Goal: Task Accomplishment & Management: Use online tool/utility

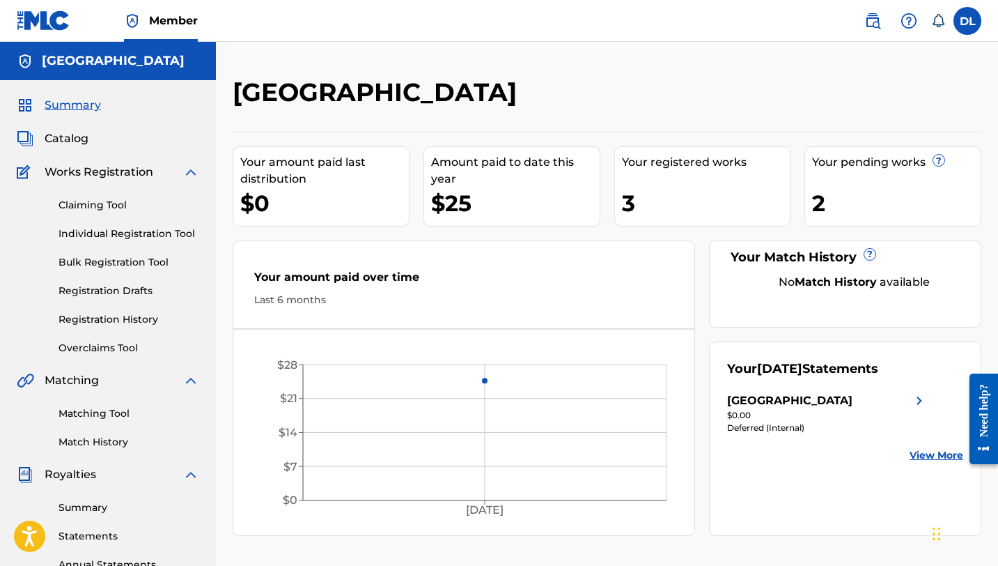
click at [942, 153] on div "Your pending works ? 2" at bounding box center [893, 186] width 177 height 80
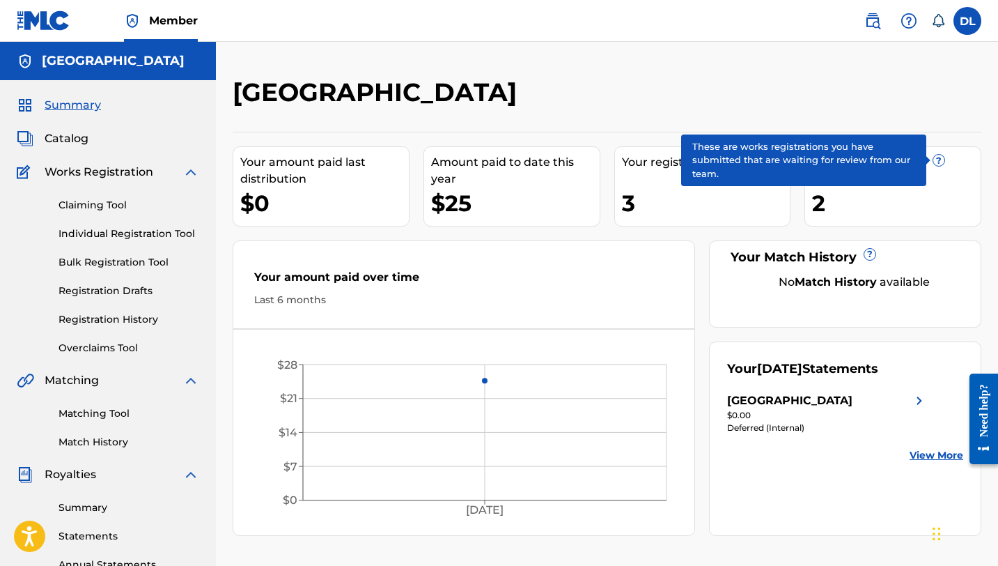
click at [933, 161] on span "?" at bounding box center [938, 160] width 11 height 11
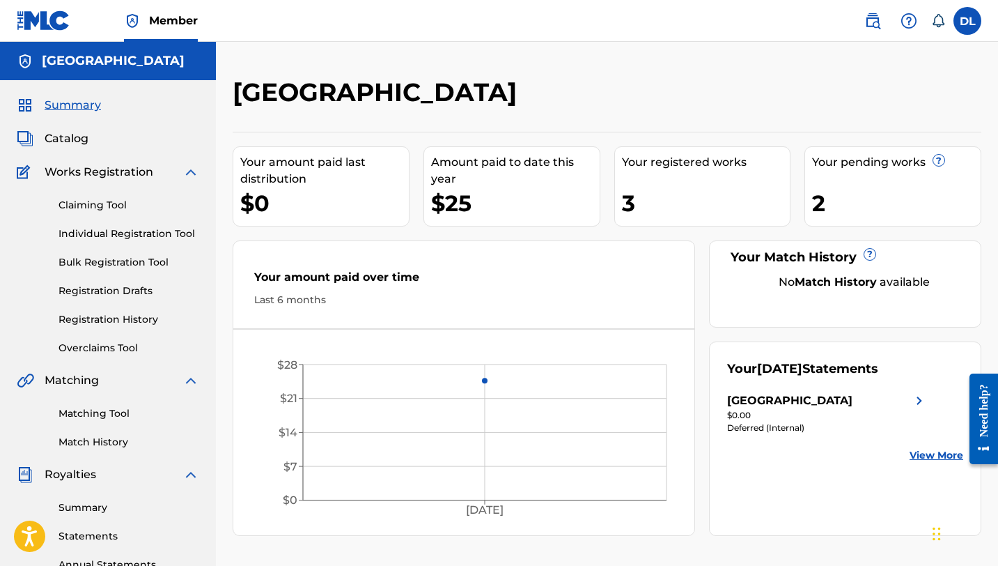
click at [871, 167] on div "Your pending works ?" at bounding box center [896, 162] width 169 height 17
click at [803, 212] on div "Your amount paid last distribution $0 Amount paid to date this year $25 Your re…" at bounding box center [607, 334] width 749 height 404
click at [809, 212] on div "Your pending works ? 2" at bounding box center [893, 186] width 177 height 80
click at [109, 343] on link "Overclaims Tool" at bounding box center [129, 348] width 141 height 15
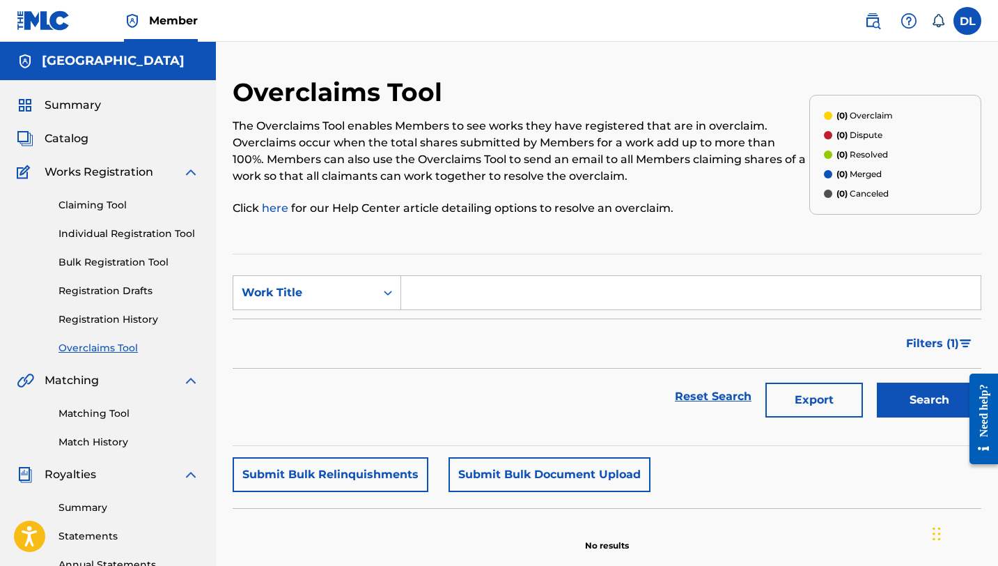
click at [88, 200] on link "Claiming Tool" at bounding box center [129, 205] width 141 height 15
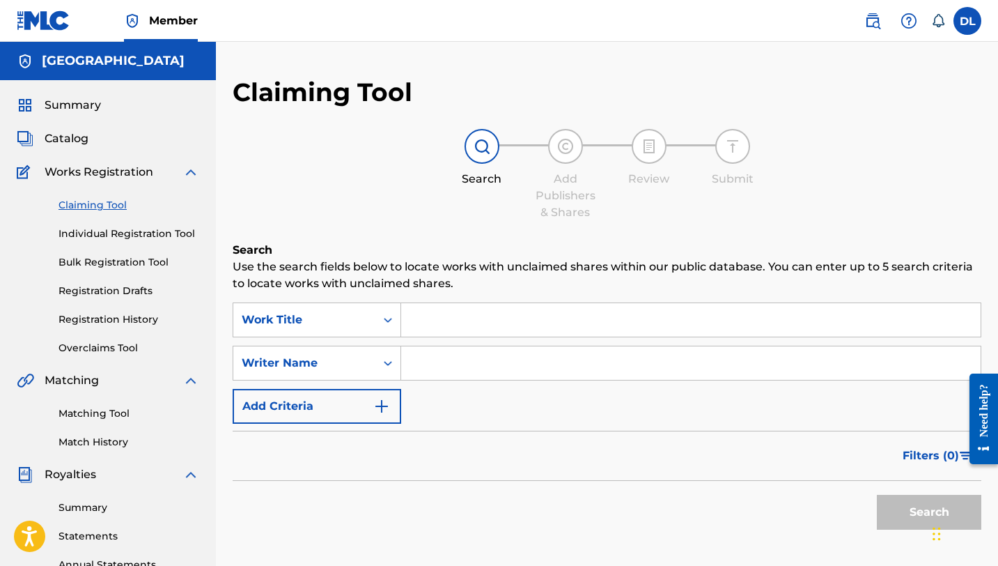
click at [108, 235] on link "Individual Registration Tool" at bounding box center [129, 233] width 141 height 15
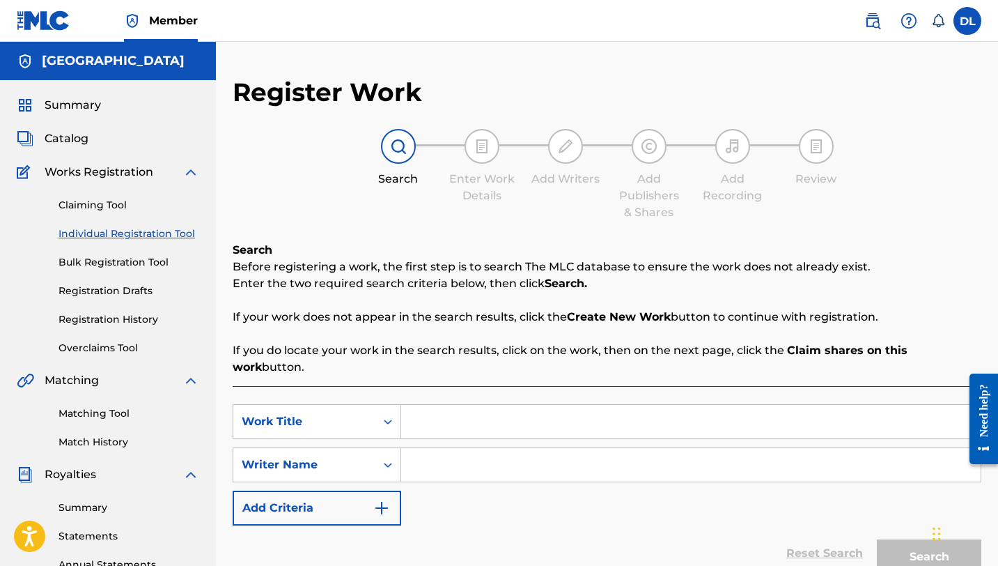
click at [98, 325] on link "Registration History" at bounding box center [129, 319] width 141 height 15
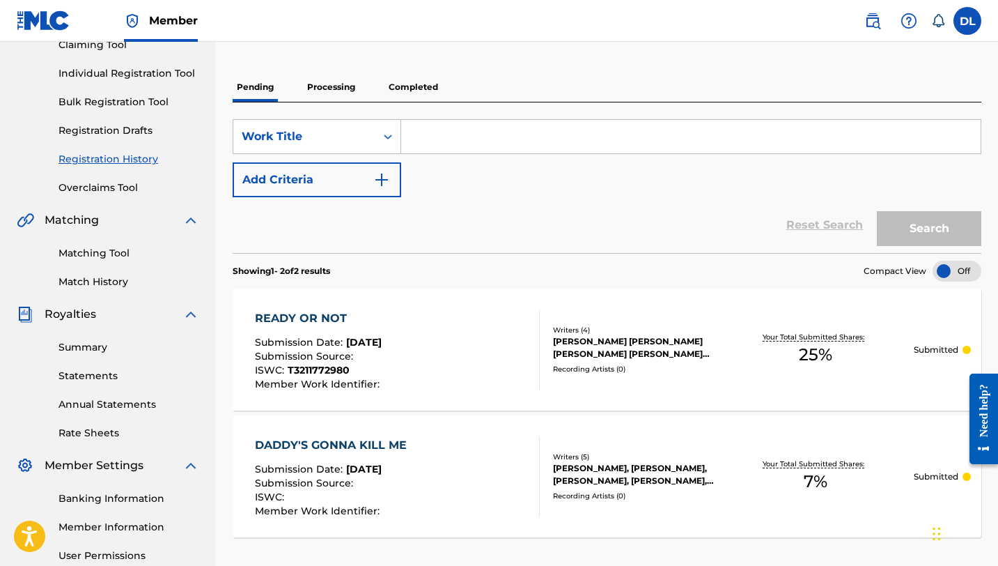
scroll to position [171, 0]
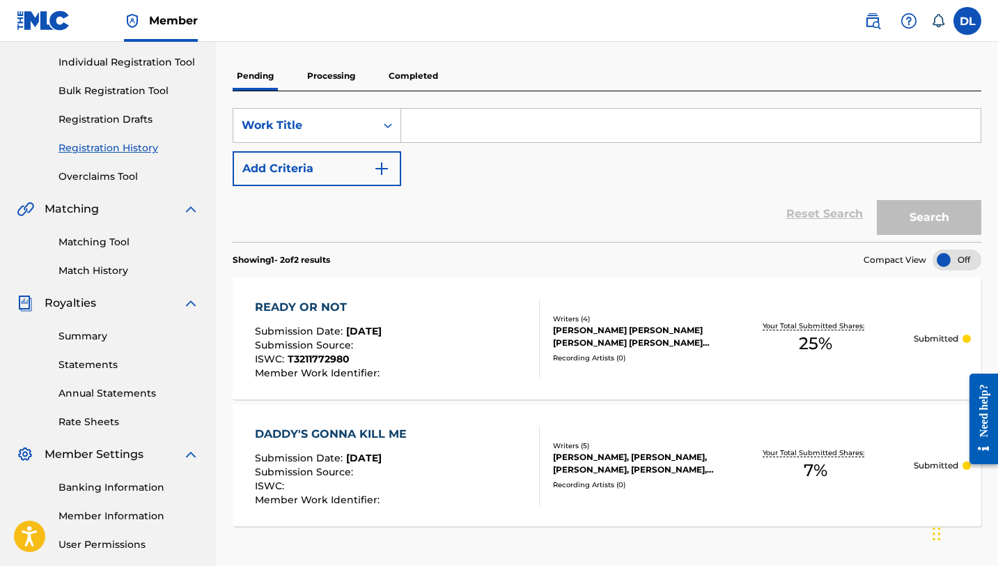
click at [309, 334] on span "Submission Date :" at bounding box center [300, 331] width 91 height 13
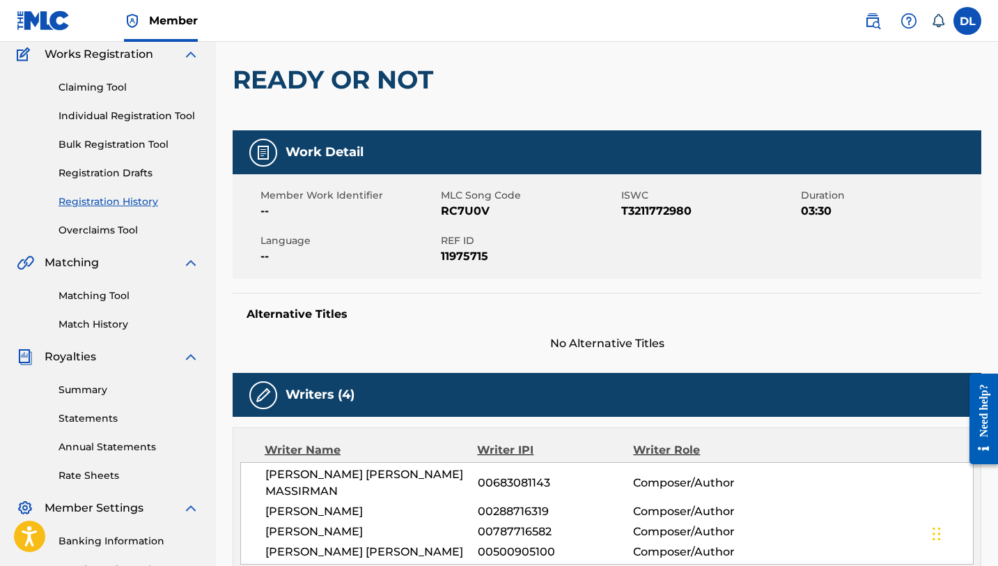
scroll to position [102, 0]
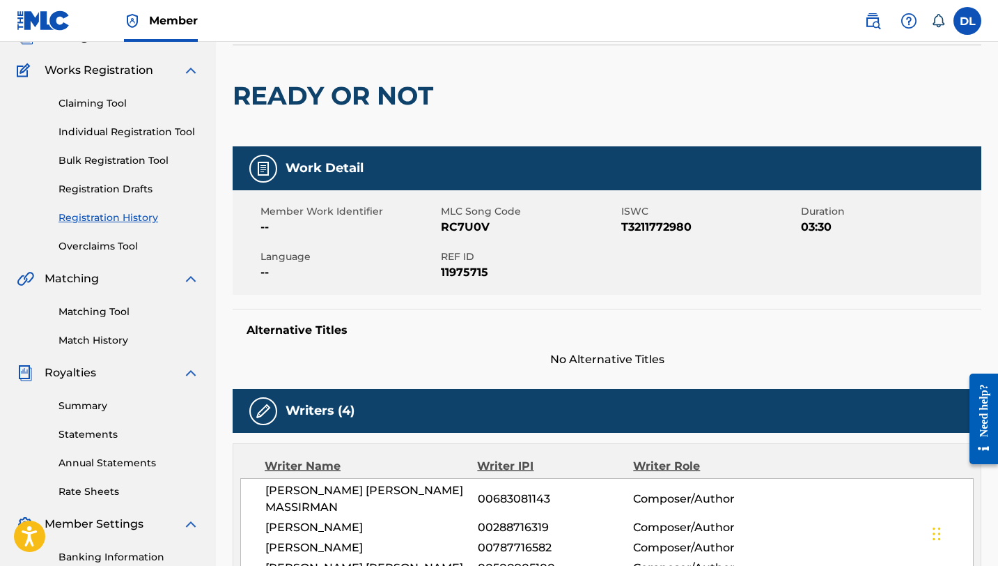
click at [63, 111] on div "Claiming Tool Individual Registration Tool Bulk Registration Tool Registration …" at bounding box center [108, 166] width 182 height 175
click at [64, 106] on link "Claiming Tool" at bounding box center [129, 103] width 141 height 15
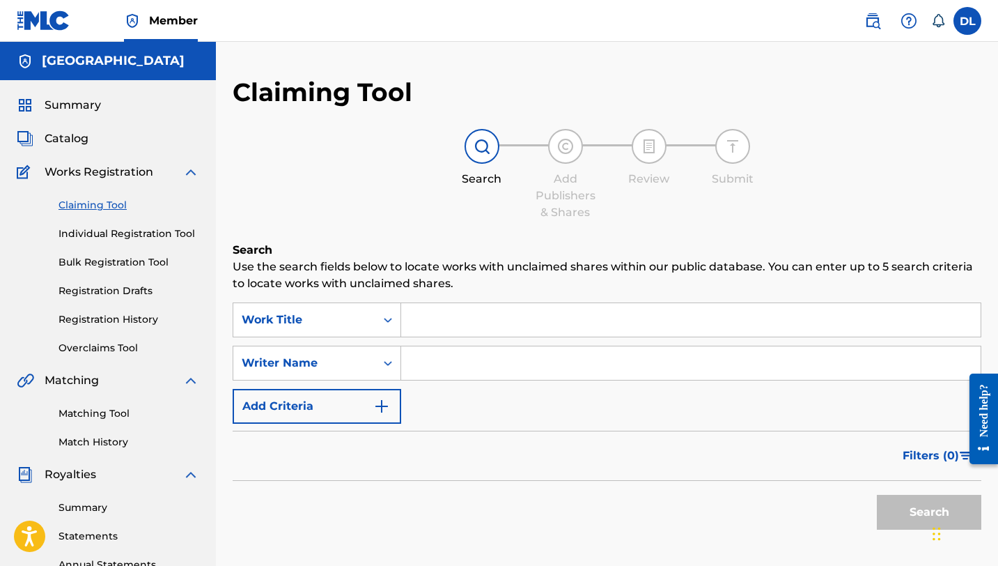
click at [469, 364] on input "Search Form" at bounding box center [691, 362] width 580 height 33
type input "[PERSON_NAME]"
click at [912, 497] on button "Search" at bounding box center [929, 512] width 104 height 35
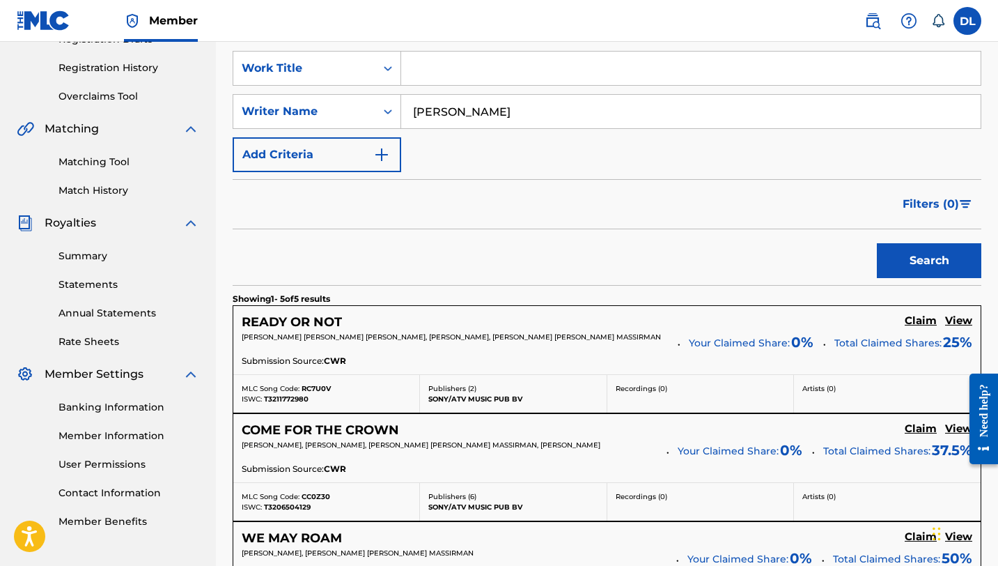
scroll to position [252, 0]
click at [919, 325] on h5 "Claim" at bounding box center [921, 319] width 32 height 13
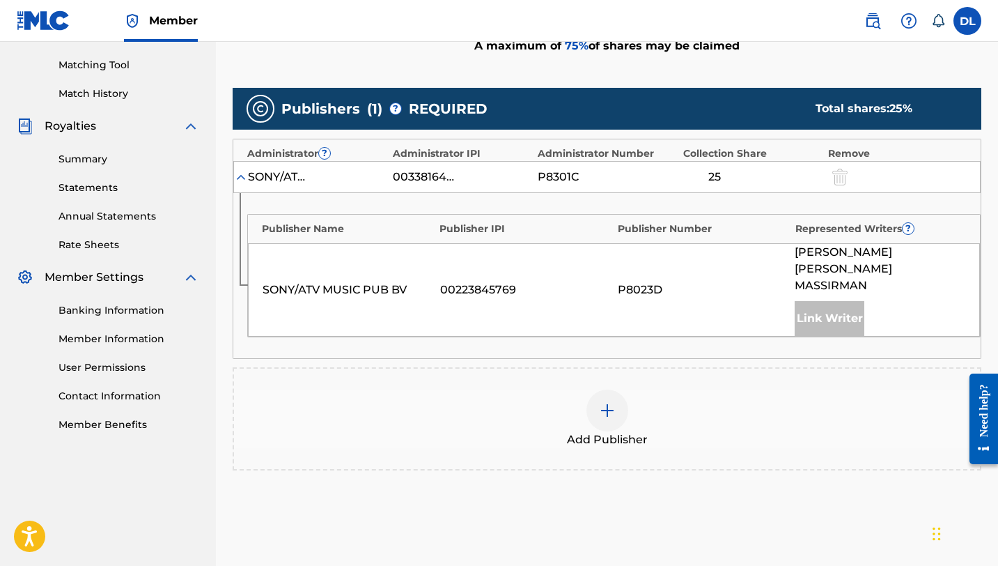
scroll to position [352, 0]
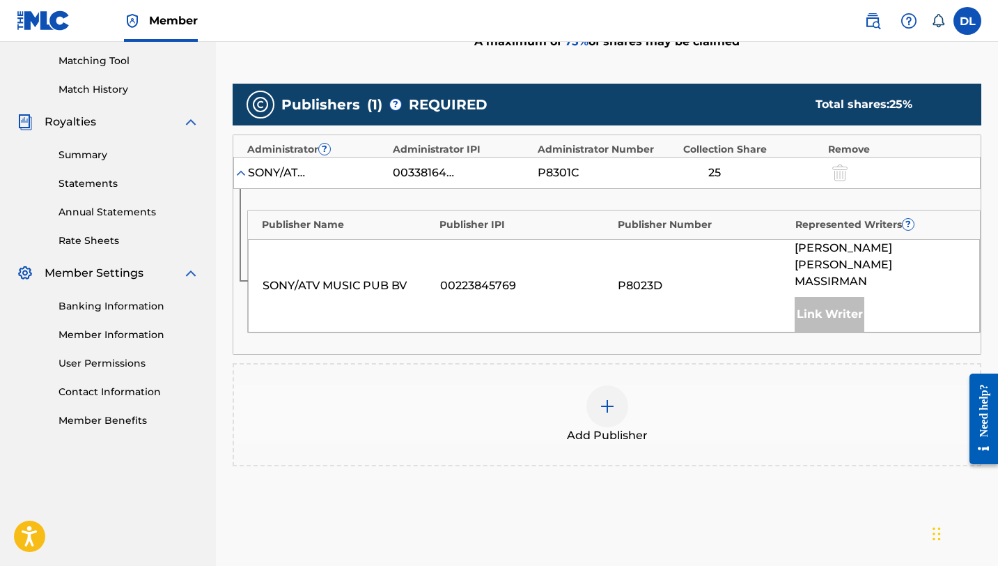
click at [609, 398] on img at bounding box center [607, 406] width 17 height 17
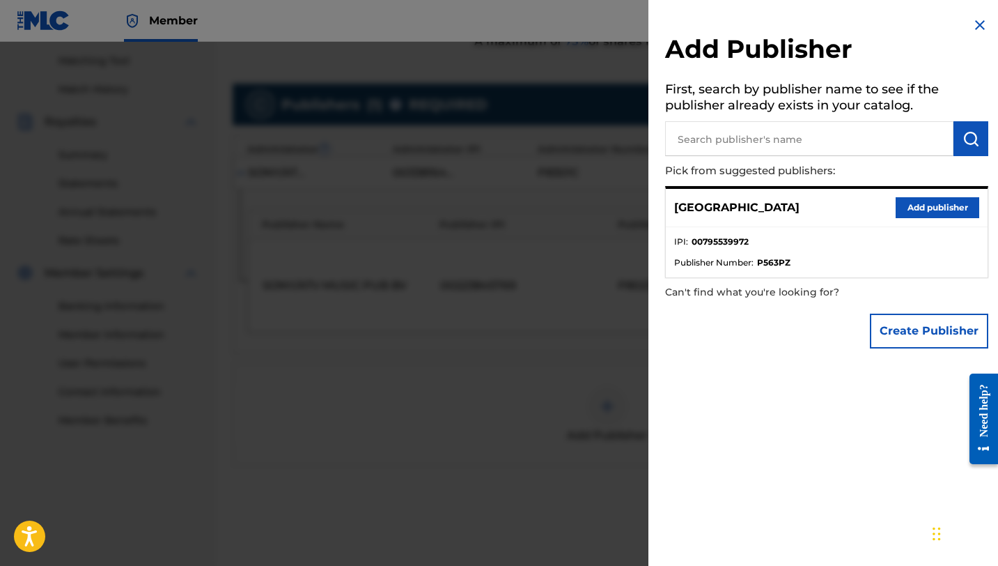
click at [919, 203] on button "Add publisher" at bounding box center [938, 207] width 84 height 21
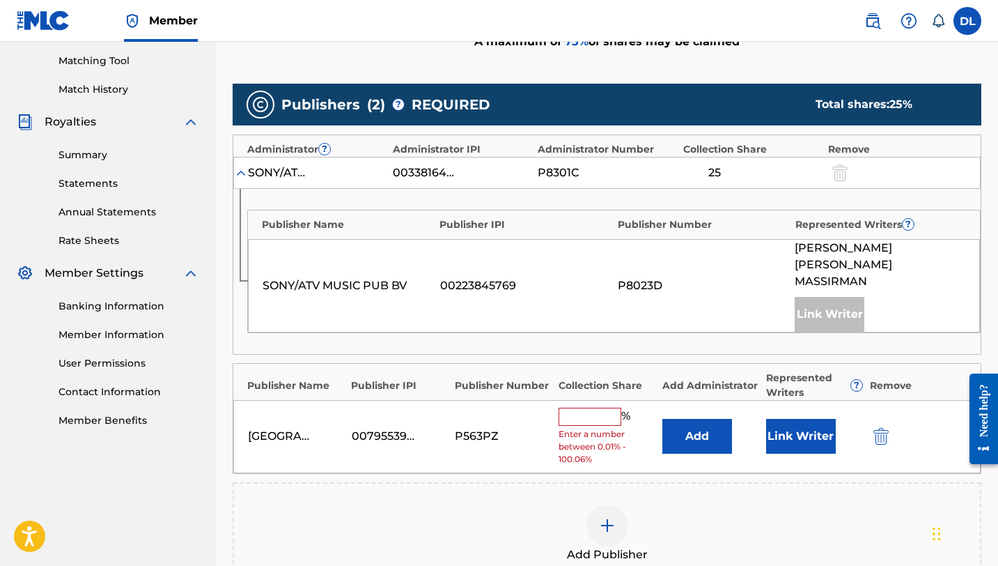
click at [573, 407] on input "text" at bounding box center [590, 416] width 63 height 18
type input "25"
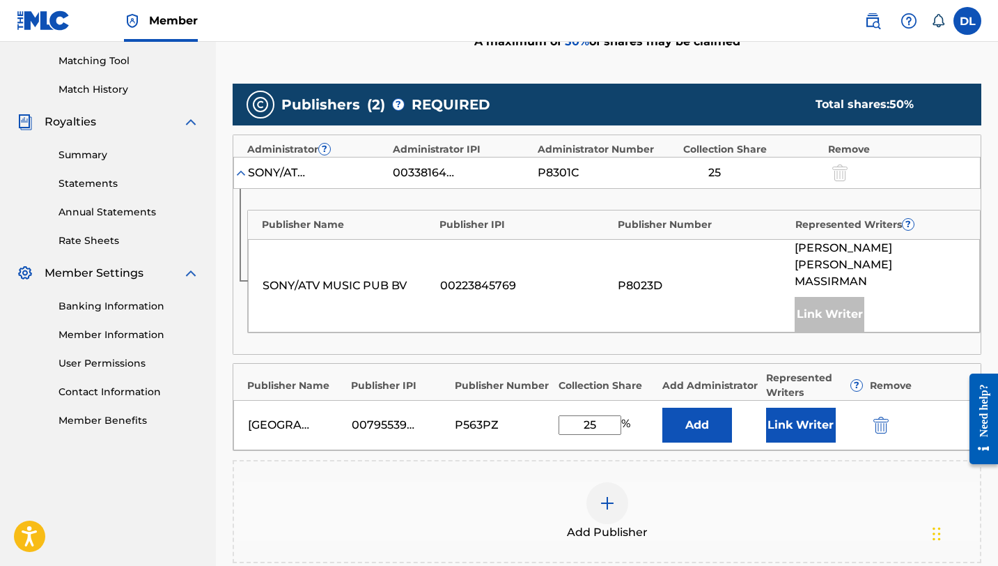
click at [673, 409] on button "Add" at bounding box center [697, 424] width 70 height 35
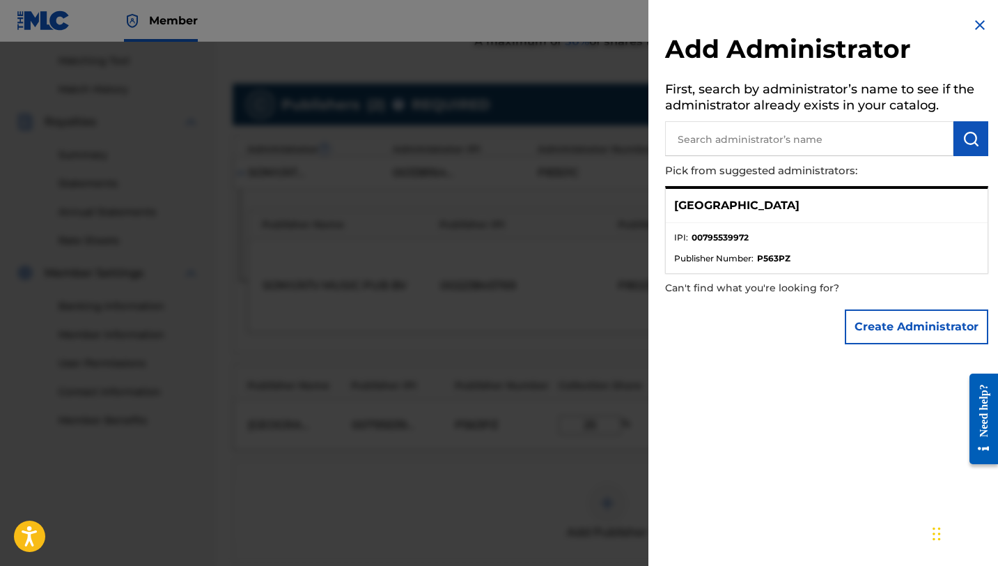
click at [698, 144] on input "text" at bounding box center [809, 138] width 288 height 35
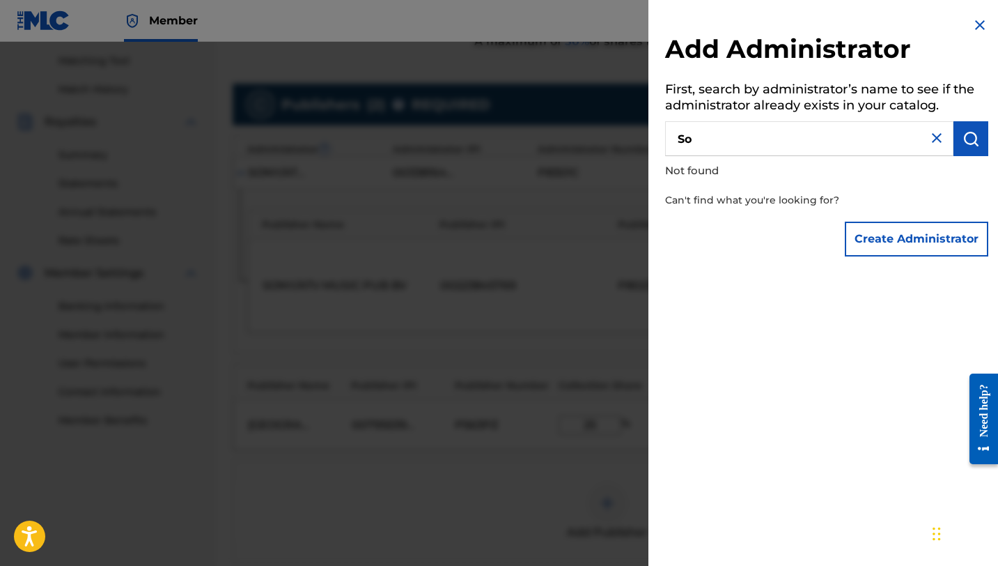
type input "S"
click at [978, 16] on div "Add Administrator First, search by administrator’s name to see if the administr…" at bounding box center [826, 140] width 357 height 280
click at [972, 22] on img at bounding box center [980, 25] width 17 height 17
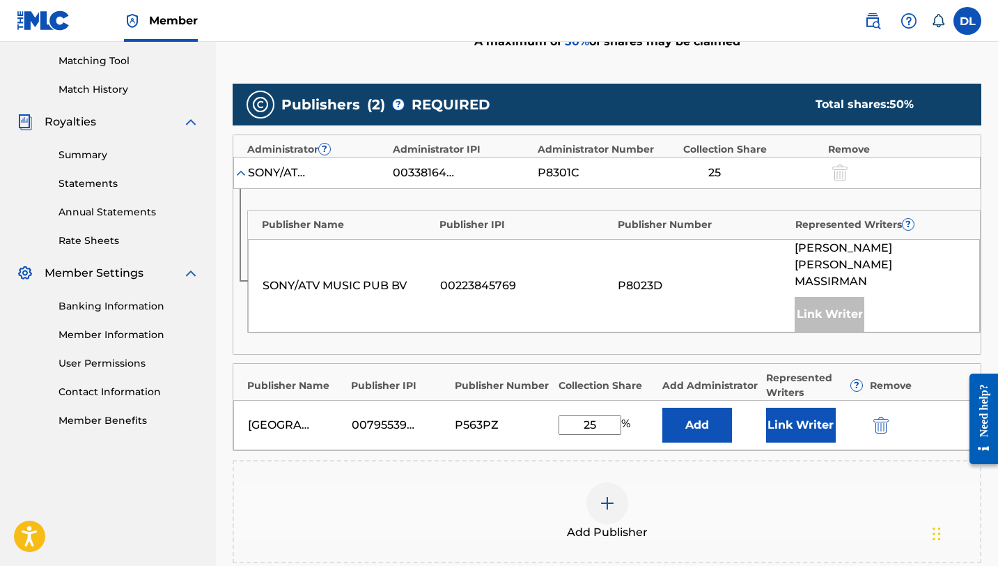
click at [418, 281] on div "SONY/ATV MUSIC PUB BV" at bounding box center [348, 285] width 171 height 17
click at [238, 171] on img at bounding box center [241, 173] width 14 height 14
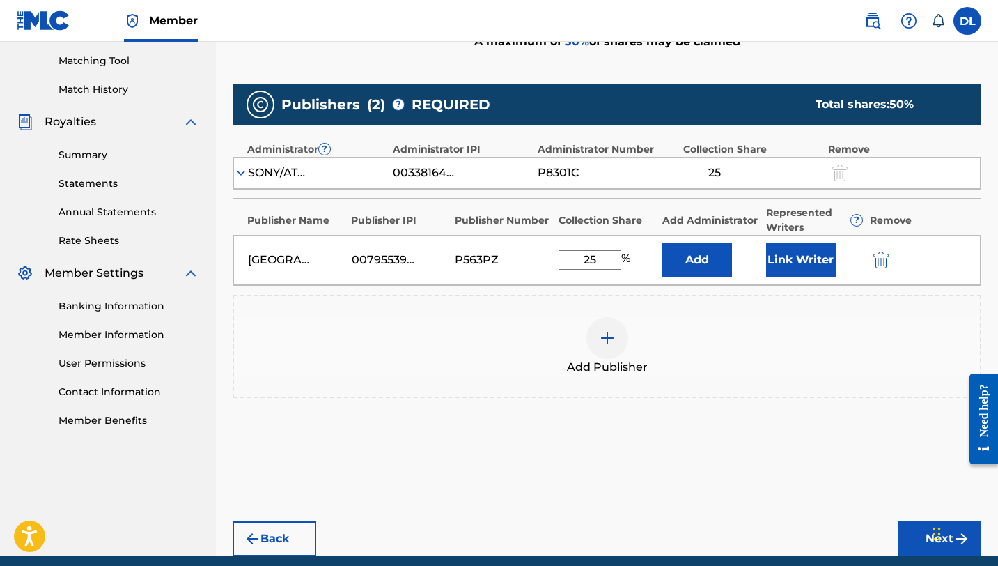
click at [285, 174] on div "SONY/ATV TUNES LLC" at bounding box center [279, 172] width 63 height 17
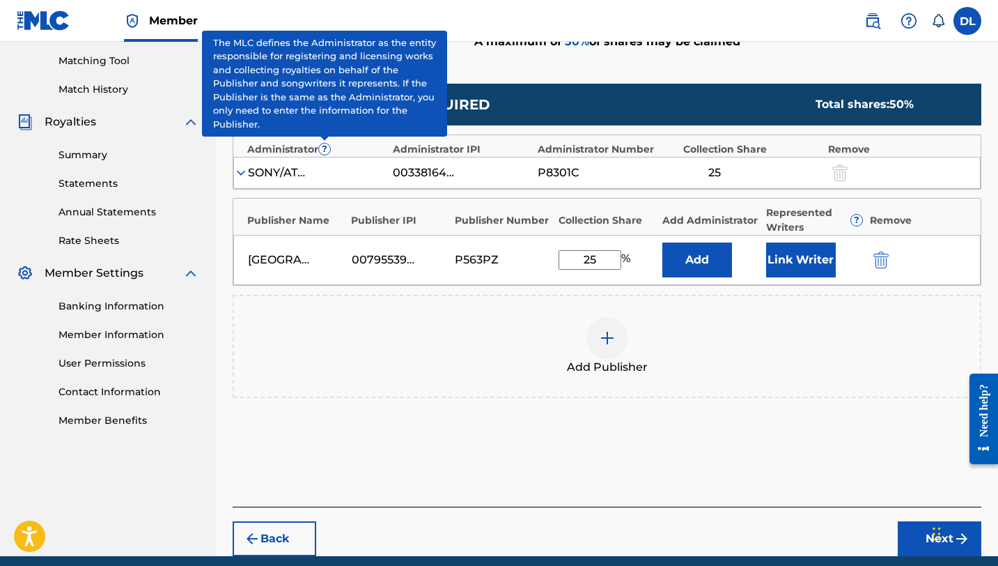
click at [321, 149] on span "?" at bounding box center [324, 148] width 11 height 11
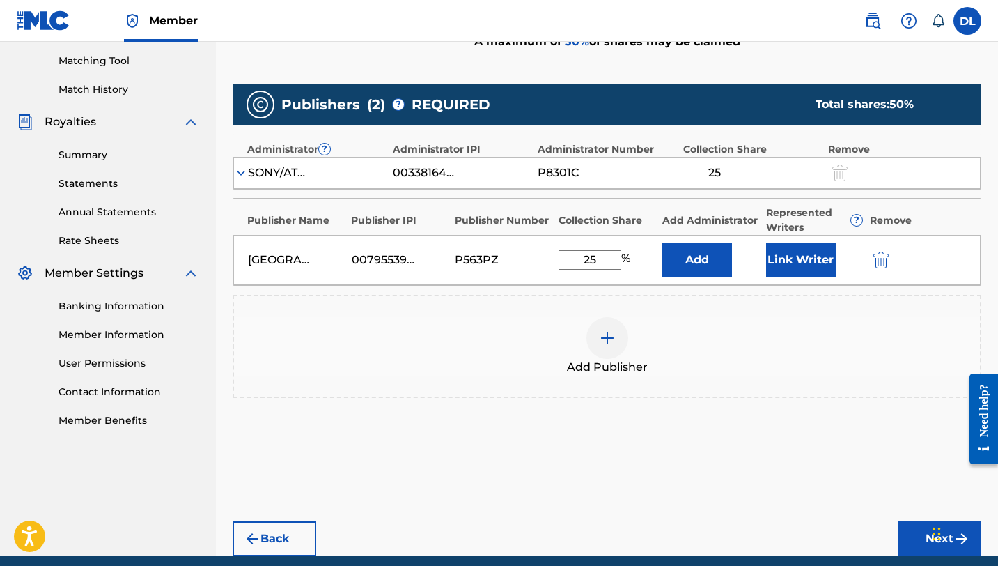
click at [274, 350] on div "Add Publisher" at bounding box center [607, 346] width 746 height 59
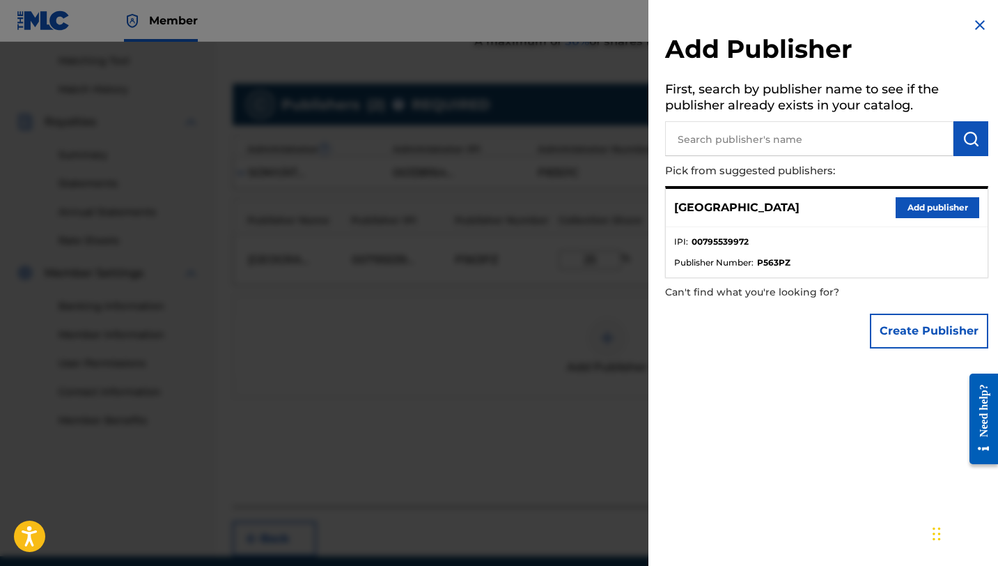
click at [864, 136] on input "text" at bounding box center [809, 138] width 288 height 35
click at [975, 22] on img at bounding box center [980, 25] width 17 height 17
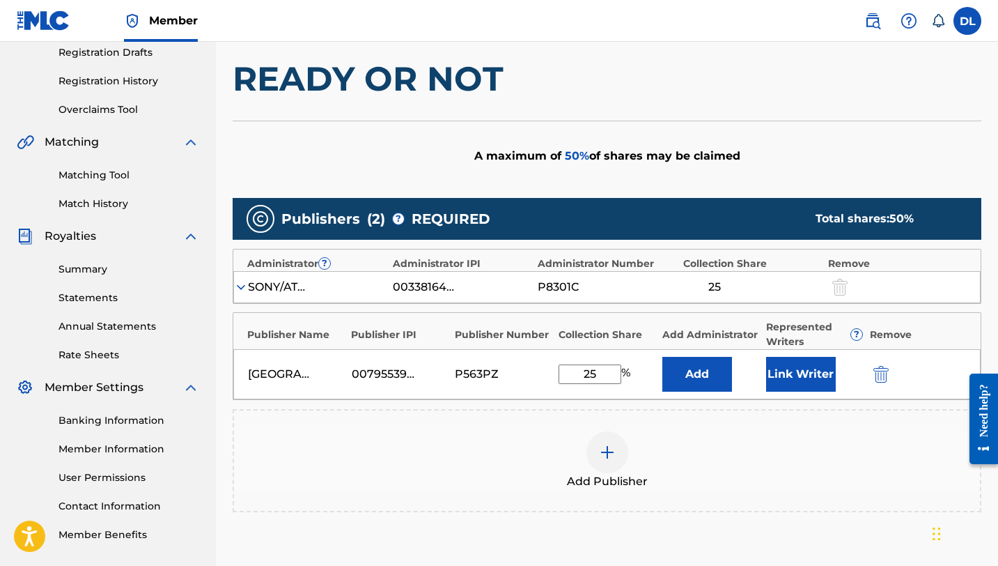
scroll to position [240, 0]
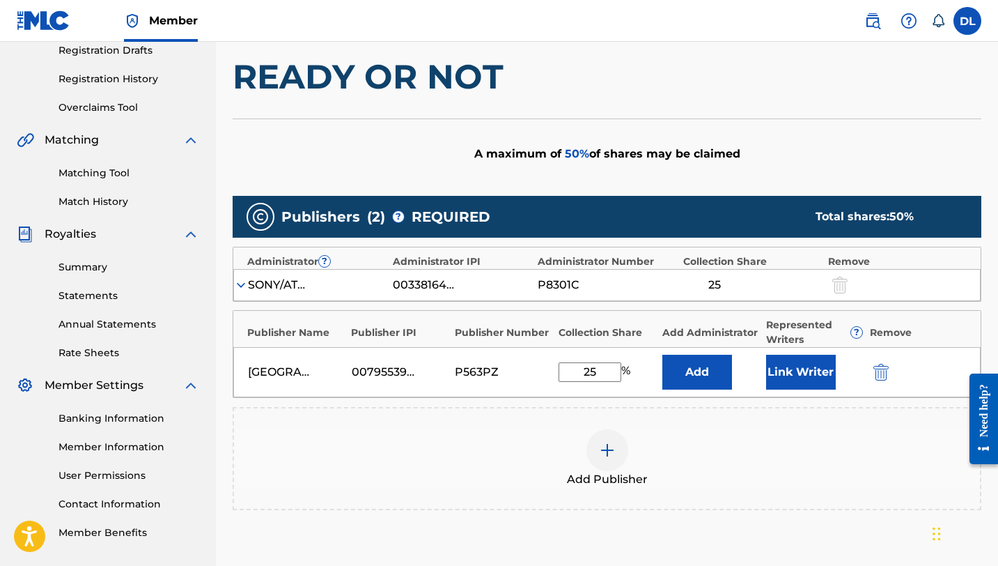
click at [87, 278] on div "Summary Statements Annual Statements Rate Sheets" at bounding box center [108, 301] width 182 height 118
click at [83, 271] on link "Summary" at bounding box center [129, 267] width 141 height 15
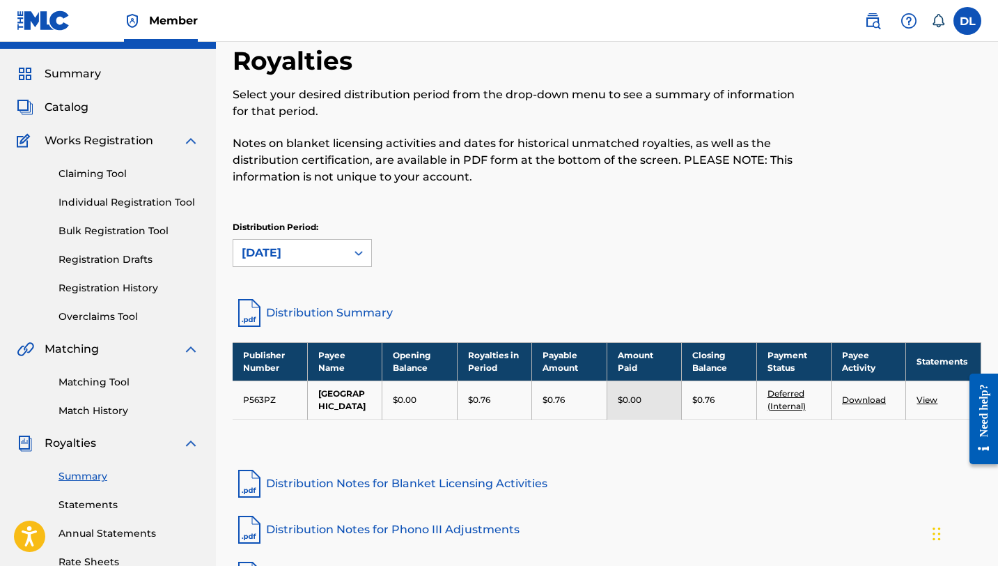
scroll to position [33, 0]
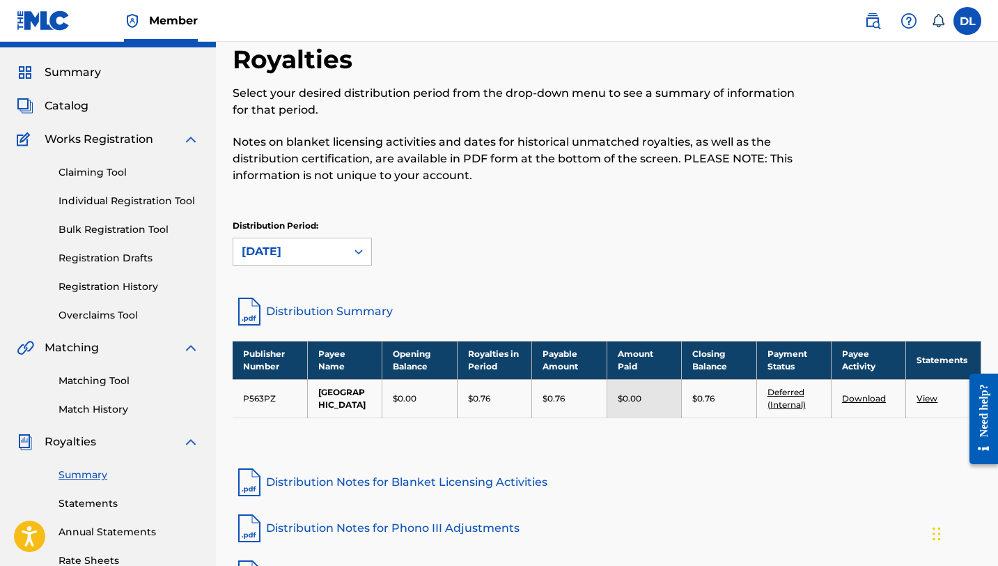
click at [70, 113] on span "Catalog" at bounding box center [67, 106] width 44 height 17
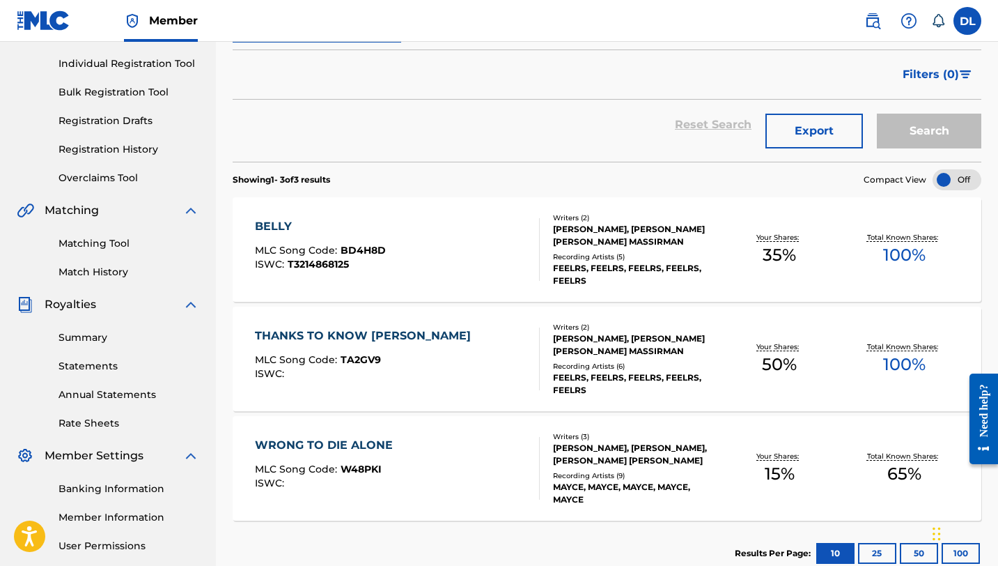
scroll to position [171, 0]
